Goal: Communication & Community: Participate in discussion

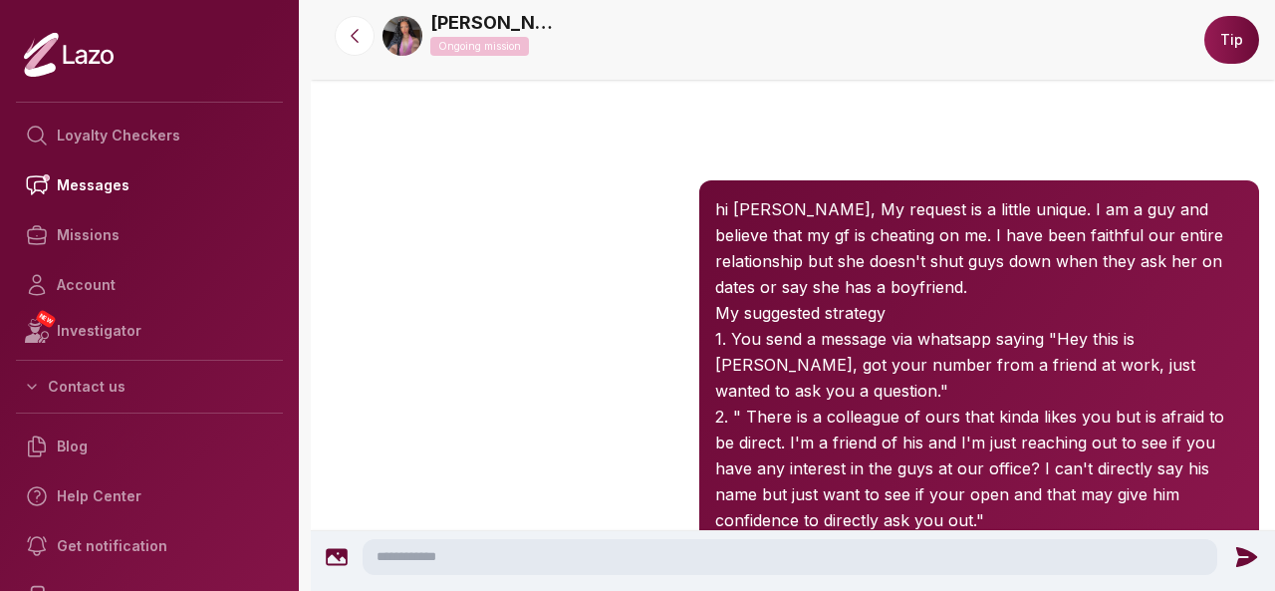
scroll to position [1010, 0]
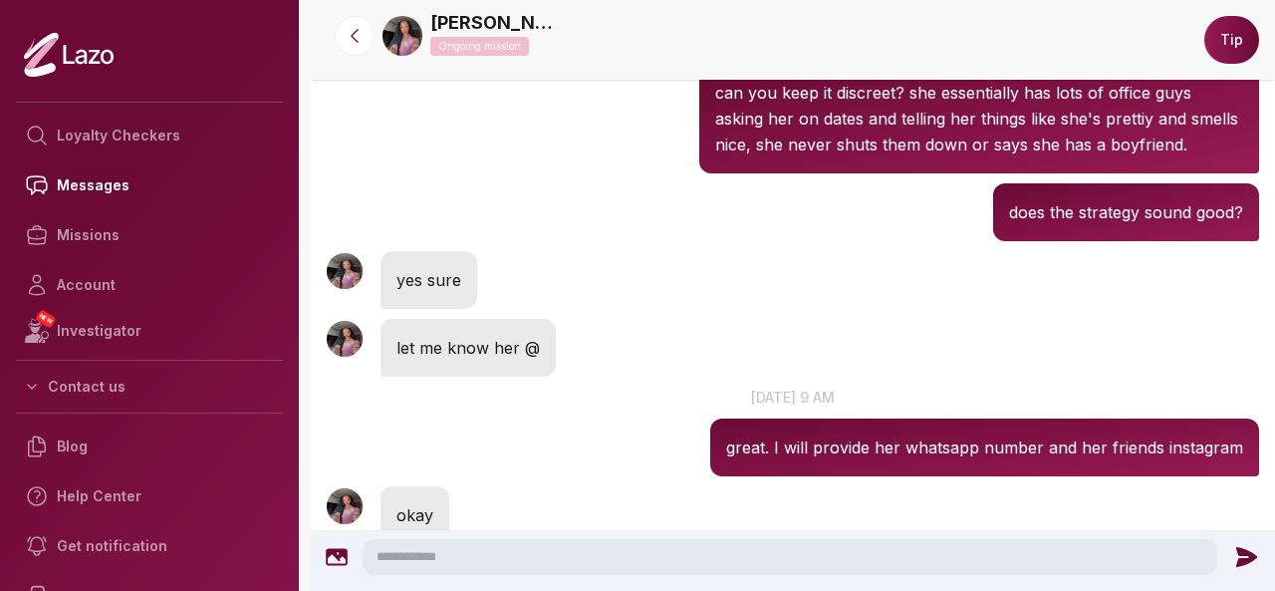
scroll to position [1209, 0]
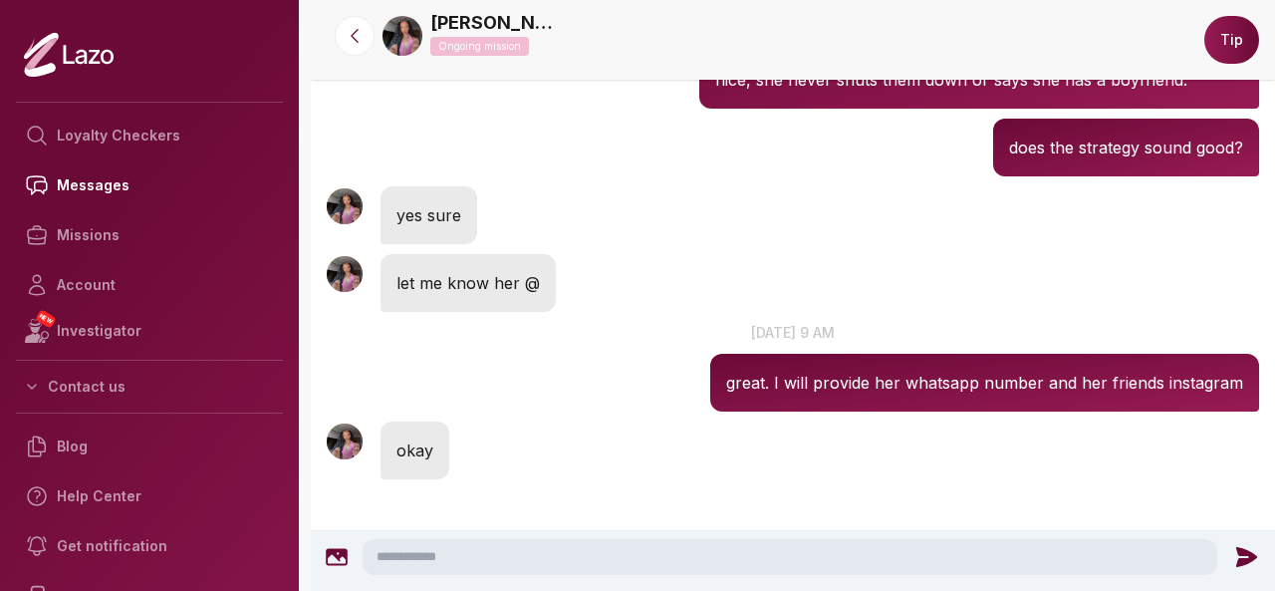
click at [793, 555] on textarea at bounding box center [790, 557] width 855 height 36
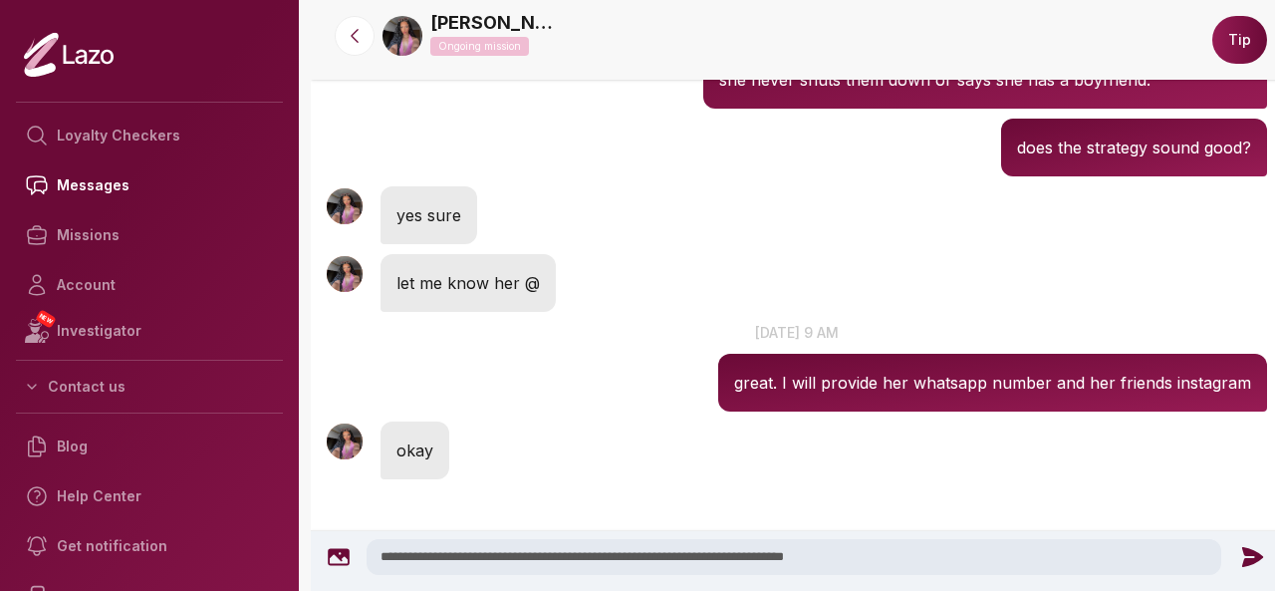
type textarea "**********"
click at [1242, 561] on icon at bounding box center [1252, 557] width 21 height 20
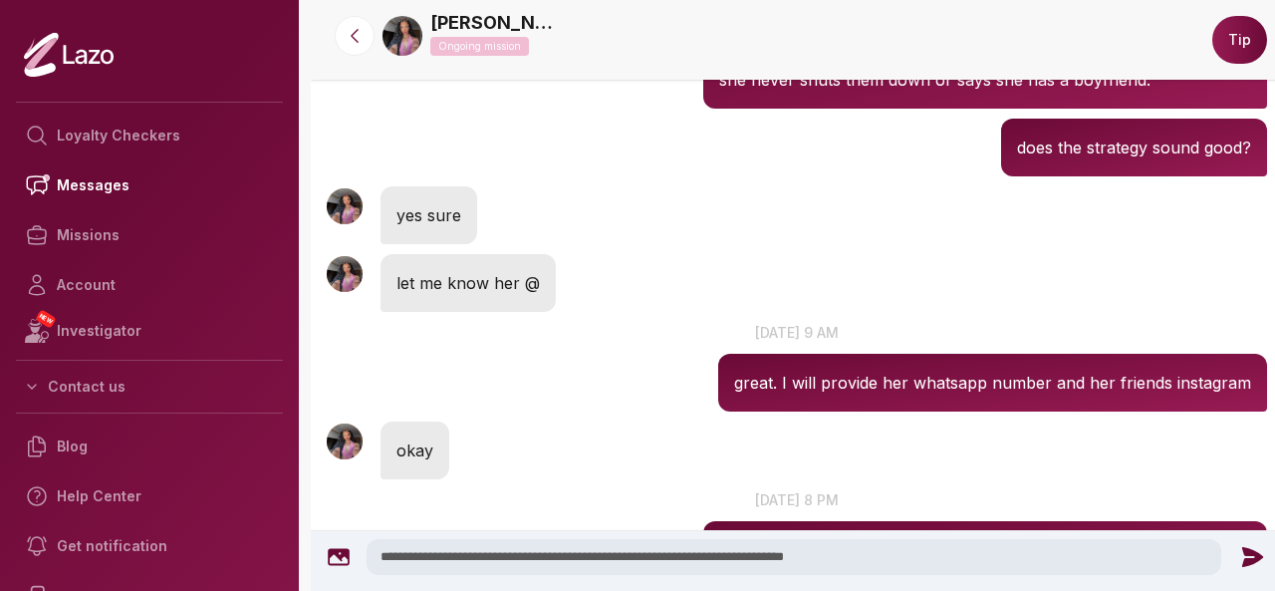
scroll to position [1335, 0]
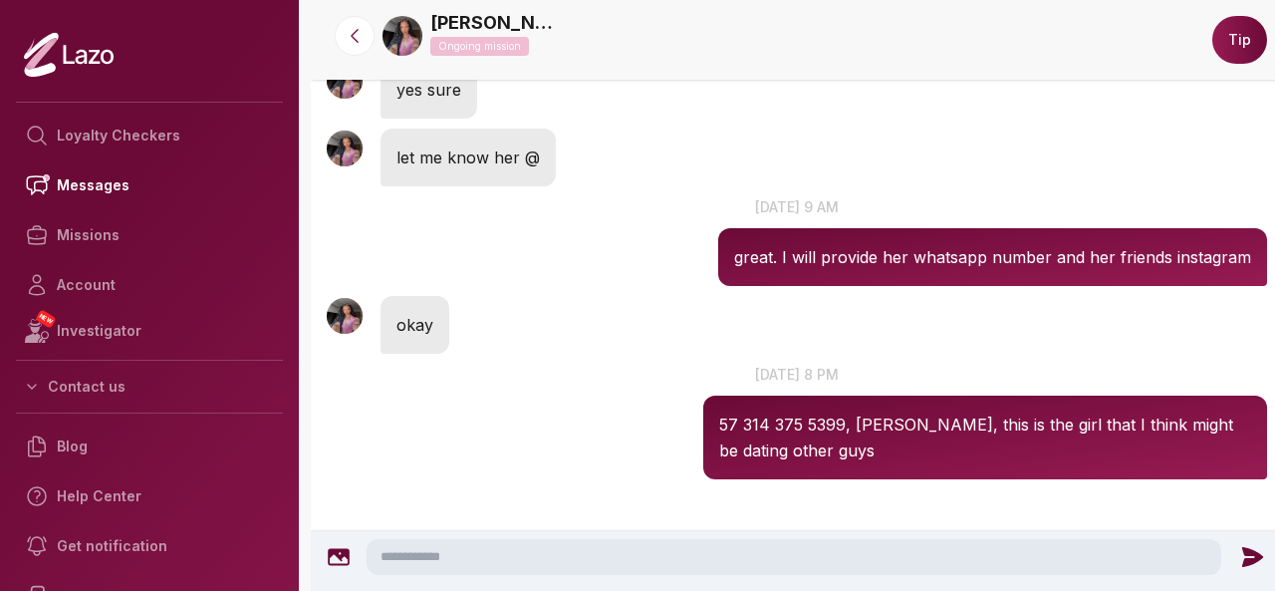
click at [1239, 561] on icon at bounding box center [1252, 557] width 26 height 26
click at [713, 549] on textarea at bounding box center [793, 557] width 855 height 36
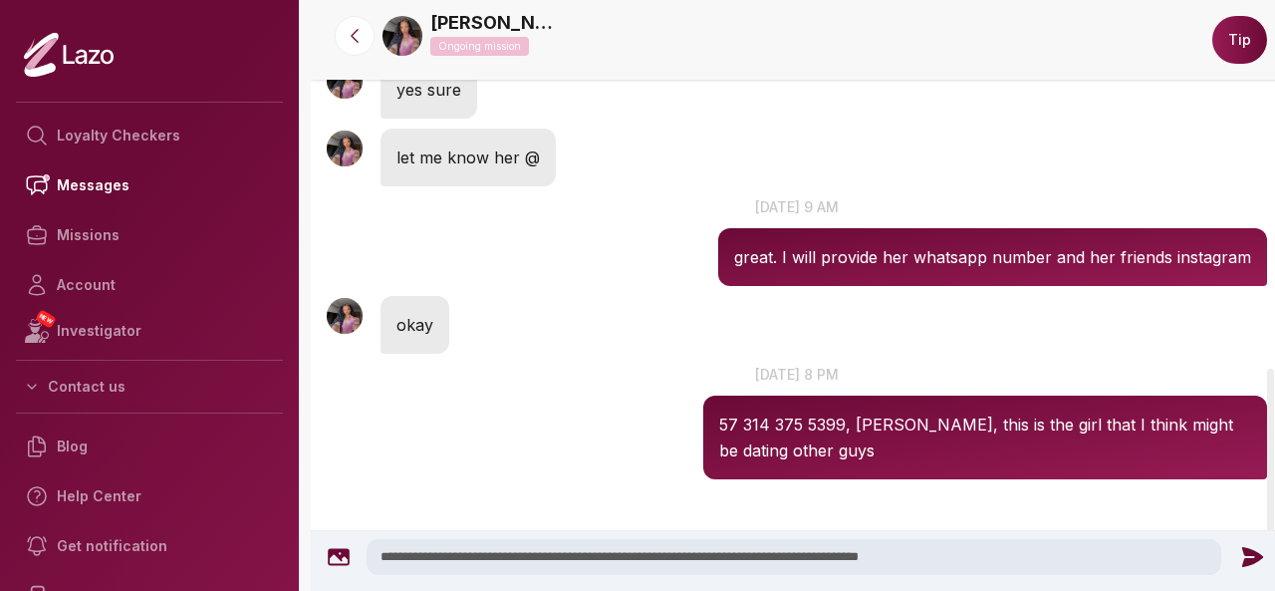
type textarea "**********"
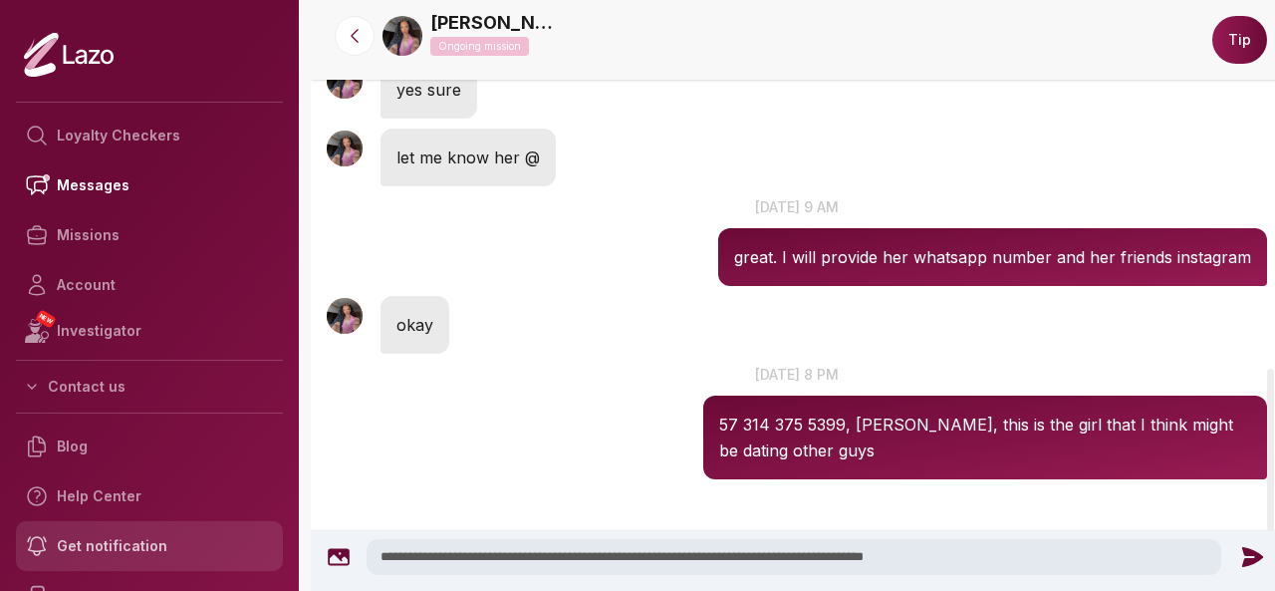
drag, startPoint x: 1019, startPoint y: 553, endPoint x: 232, endPoint y: 558, distance: 786.8
click at [232, 558] on div "Loyalty Checkers Messages Missions Account NEW Investigator Contact us Blog Hel…" at bounding box center [637, 295] width 1275 height 591
